Goal: Task Accomplishment & Management: Use online tool/utility

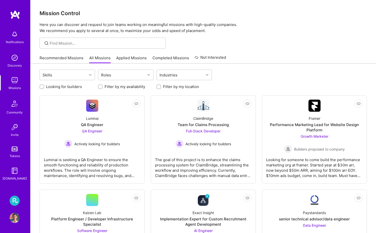
scroll to position [1610, 0]
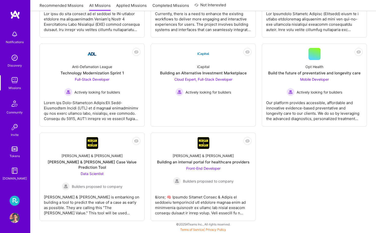
click at [19, 200] on img at bounding box center [15, 200] width 10 height 10
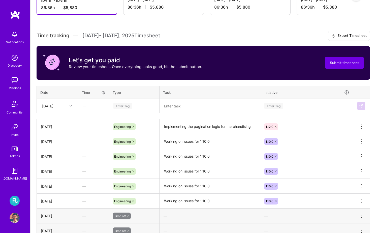
scroll to position [129, 0]
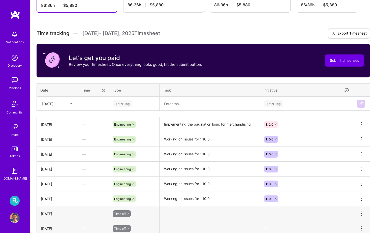
click at [137, 104] on div "Enter Tag" at bounding box center [134, 103] width 43 height 6
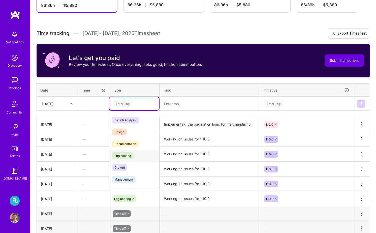
click at [136, 155] on div "Engineering" at bounding box center [134, 156] width 50 height 12
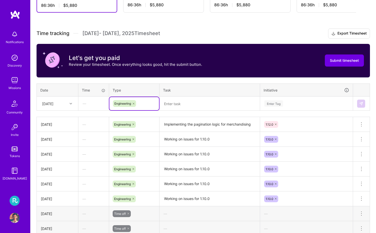
click at [197, 125] on textarea "Implementing the pagination logic for merchandising" at bounding box center [209, 124] width 99 height 14
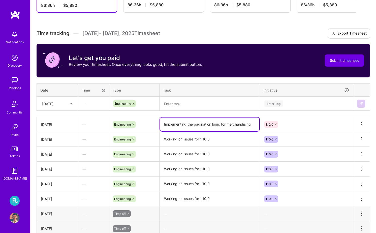
click at [197, 125] on textarea "Implementing the pagination logic for merchandising" at bounding box center [209, 124] width 99 height 14
click at [212, 102] on textarea at bounding box center [209, 103] width 99 height 13
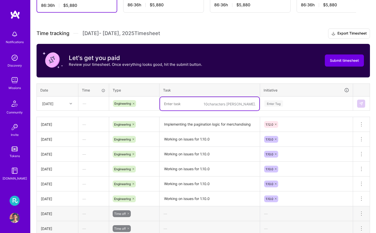
paste textarea "Implementing the pagination logic for merchandising"
type textarea "Implementing the pagination logic for merchandising"
click at [288, 102] on div "Enter Tag" at bounding box center [306, 103] width 85 height 6
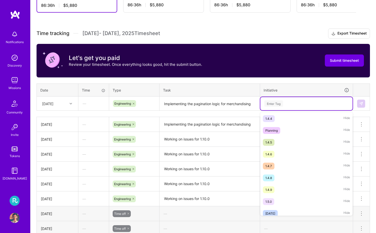
scroll to position [170, 0]
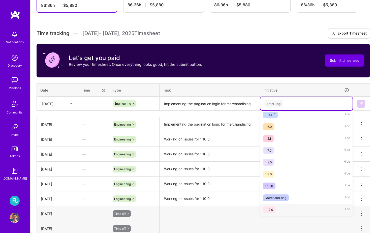
click at [275, 208] on div "1.12.0 Hide" at bounding box center [306, 209] width 92 height 12
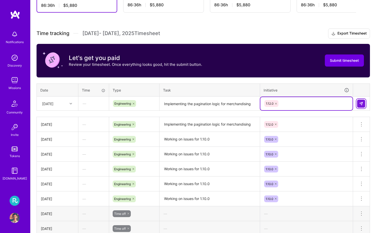
click at [358, 102] on button at bounding box center [361, 103] width 8 height 8
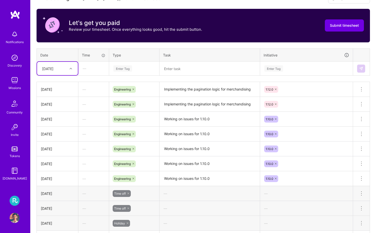
scroll to position [162, 0]
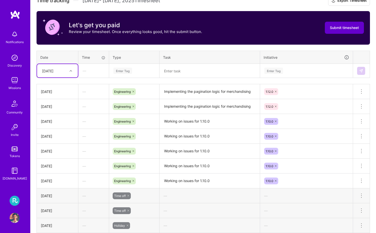
click at [338, 23] on button "Submit timesheet" at bounding box center [344, 28] width 39 height 12
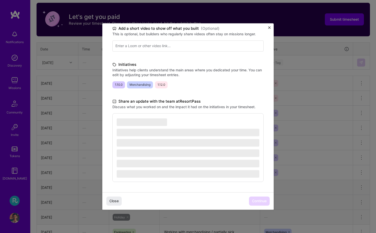
scroll to position [172, 0]
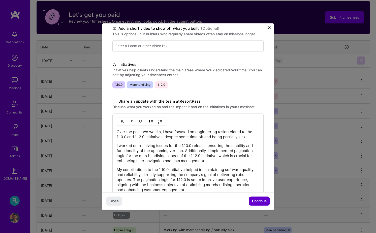
click at [255, 204] on button "Continue" at bounding box center [259, 200] width 21 height 9
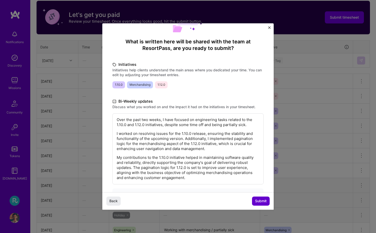
click at [260, 203] on span "Submit" at bounding box center [261, 200] width 12 height 5
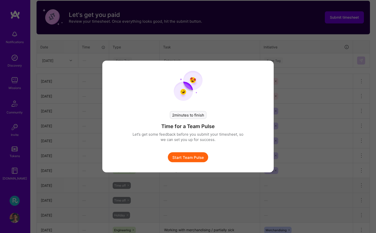
click at [187, 154] on button "Start Team Pulse" at bounding box center [188, 157] width 40 height 10
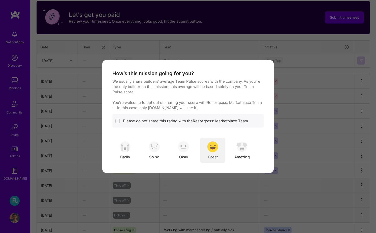
click at [213, 148] on img "modal" at bounding box center [212, 146] width 11 height 11
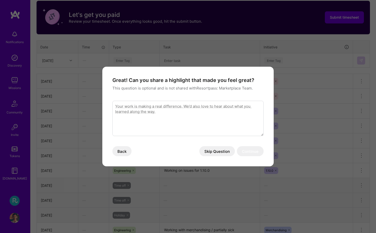
click at [219, 152] on button "Skip Question" at bounding box center [216, 151] width 35 height 10
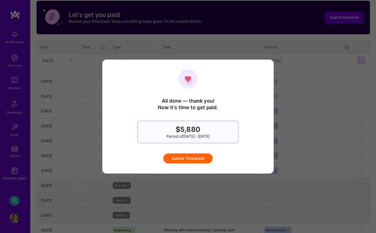
click at [200, 159] on button "Submit Timesheet" at bounding box center [187, 158] width 49 height 10
